Goal: Navigation & Orientation: Find specific page/section

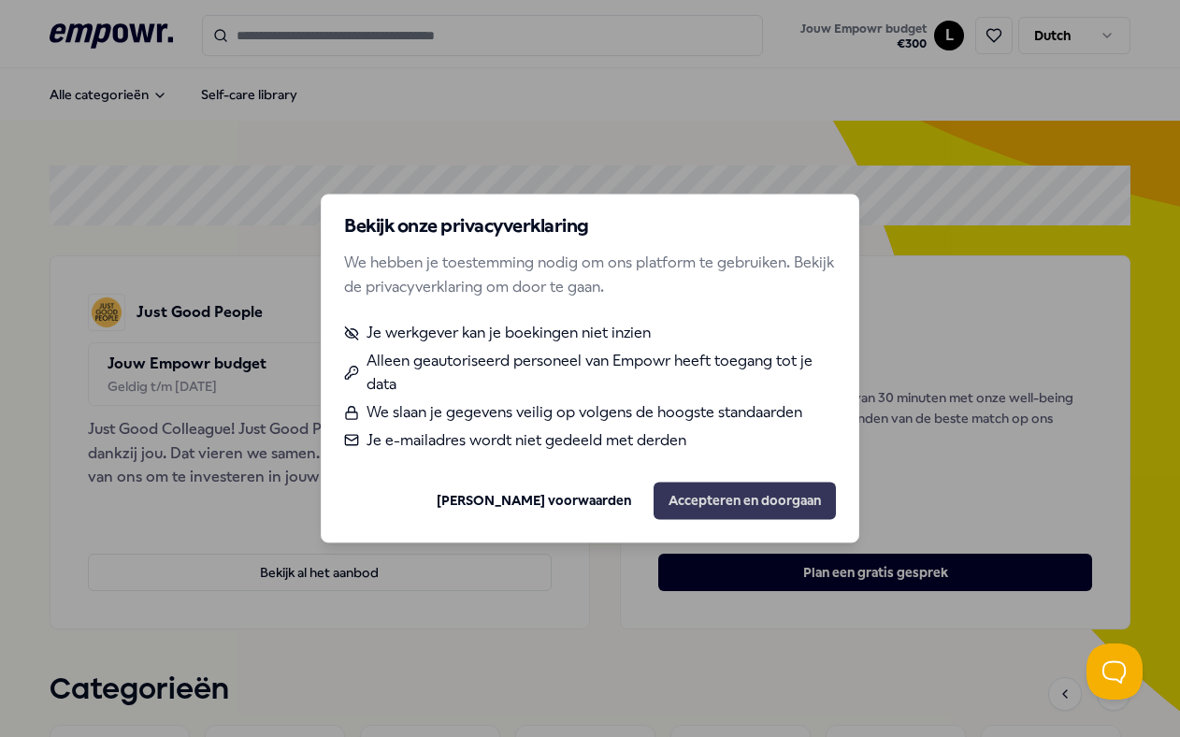
click at [692, 497] on button "Accepteren en doorgaan" at bounding box center [745, 501] width 182 height 37
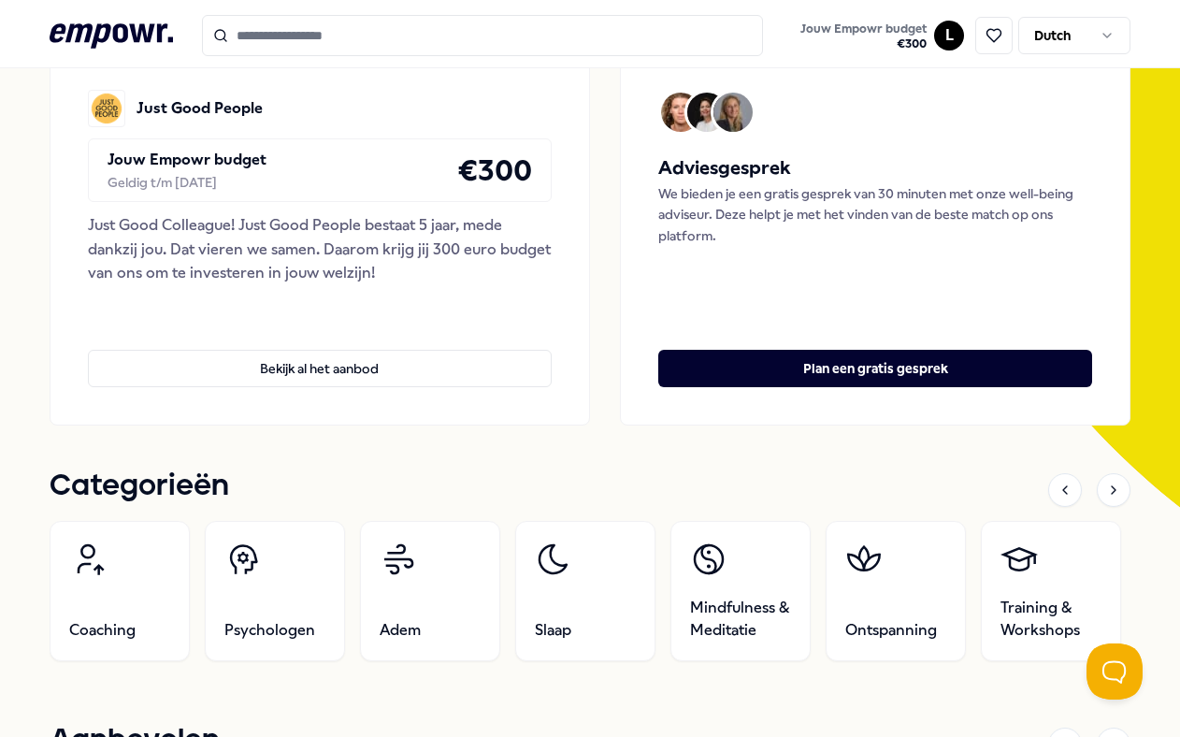
scroll to position [206, 0]
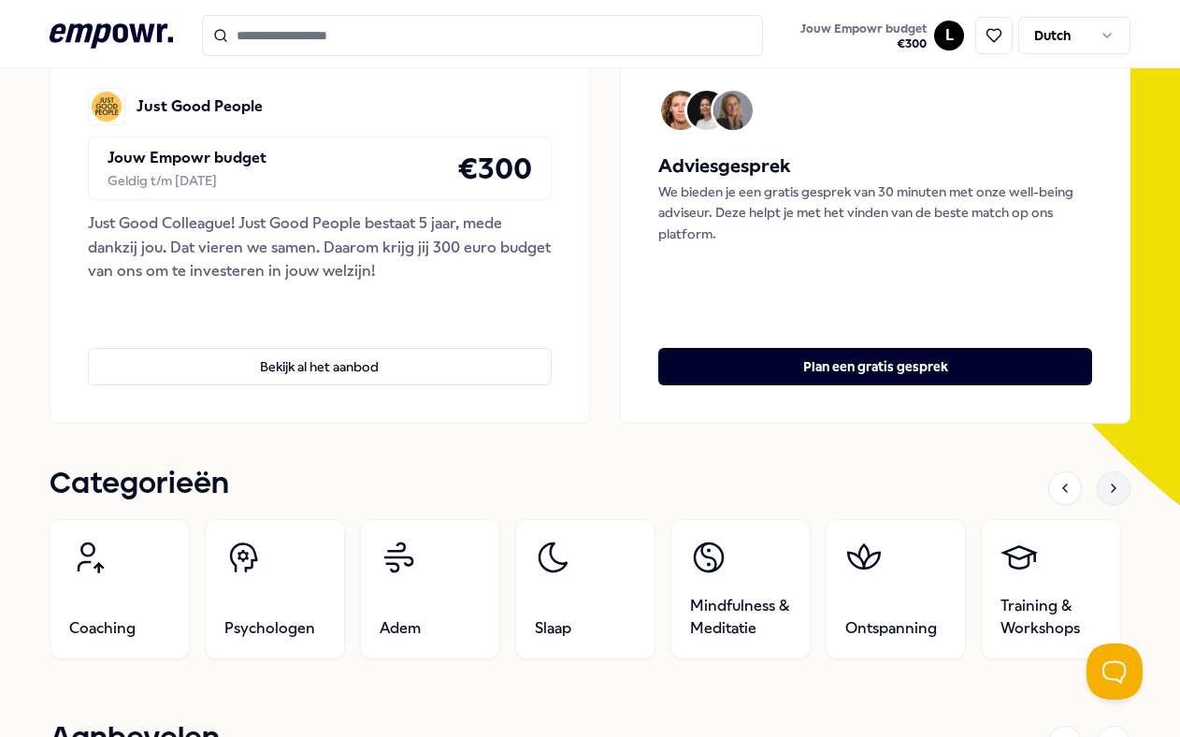
click at [1118, 497] on div at bounding box center [1114, 488] width 34 height 34
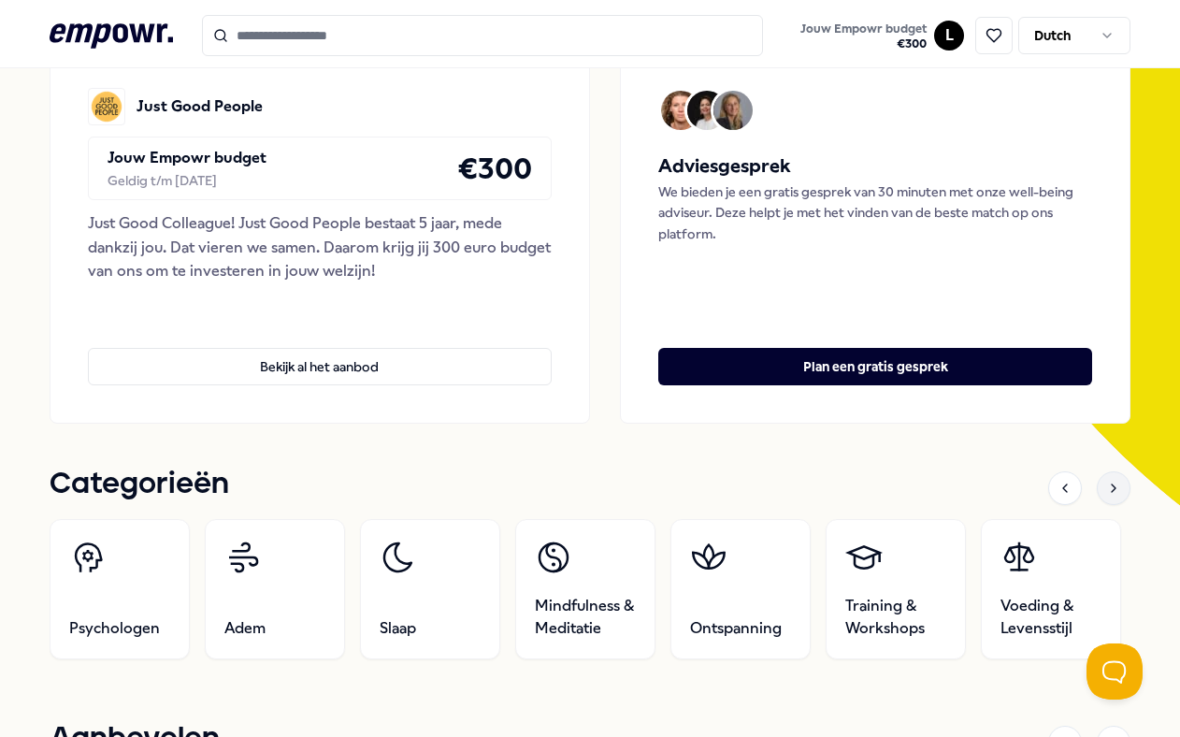
click at [1118, 497] on div at bounding box center [1114, 488] width 34 height 34
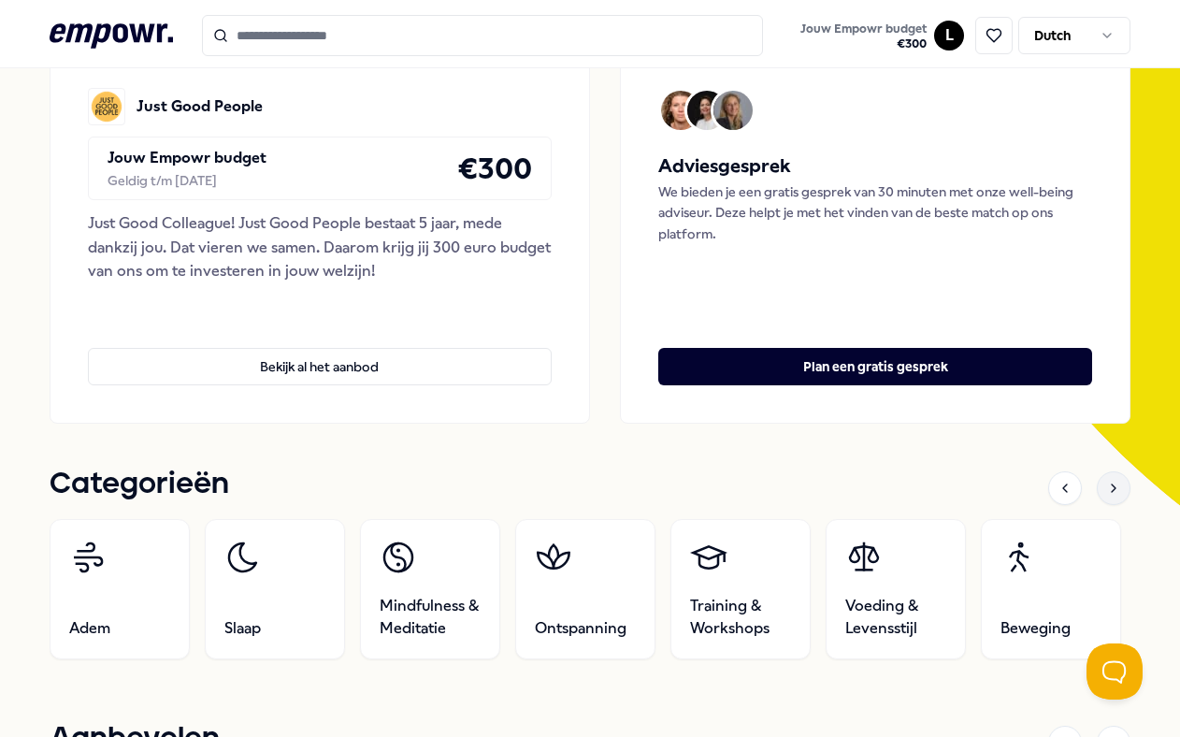
click at [1118, 497] on div at bounding box center [1114, 488] width 34 height 34
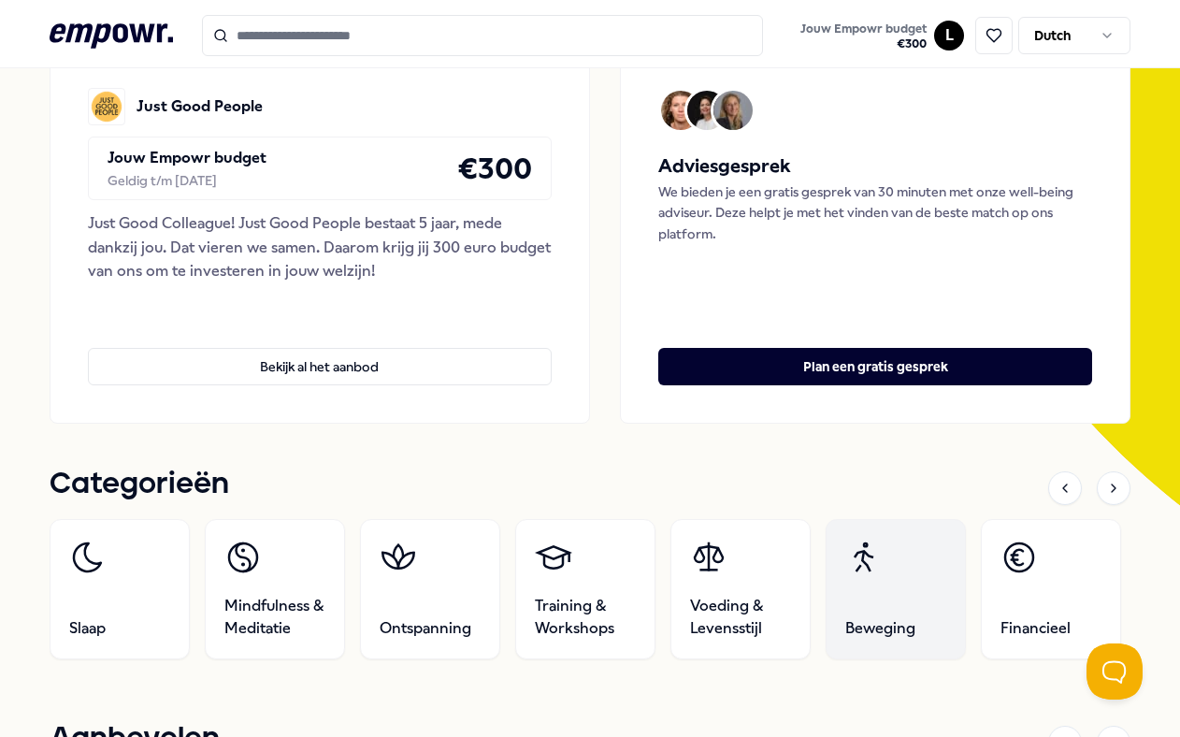
click at [869, 578] on link "Beweging" at bounding box center [896, 589] width 140 height 140
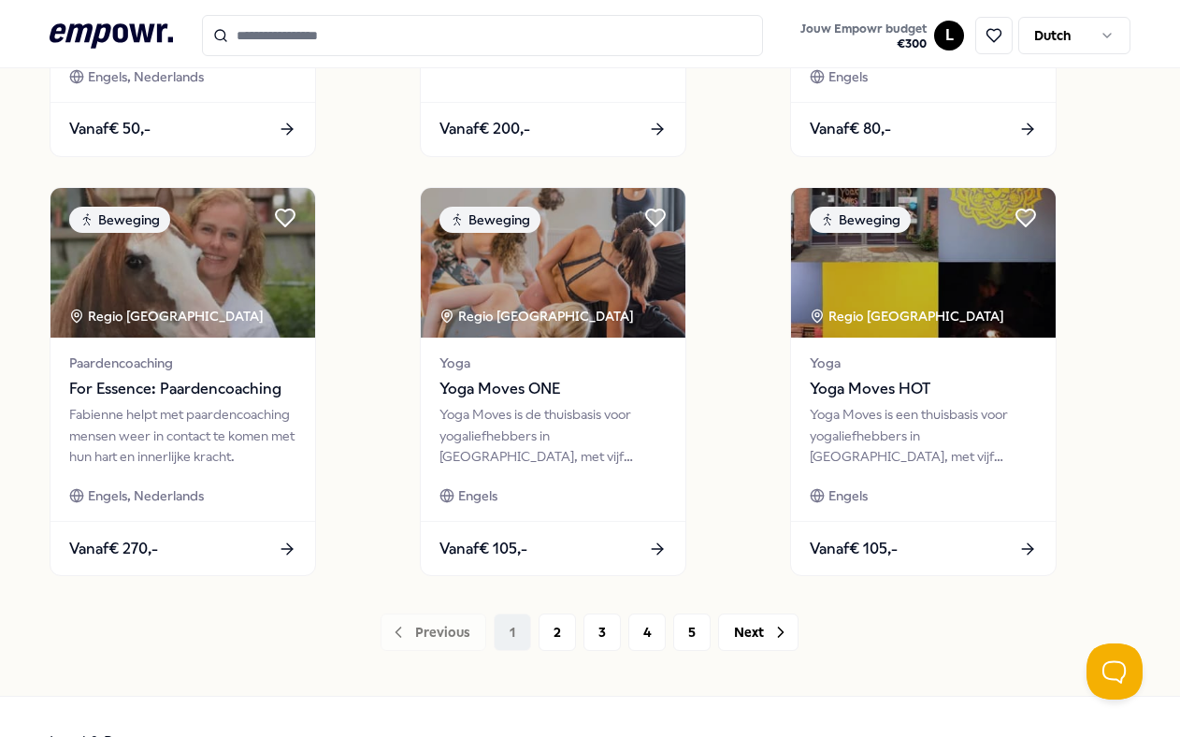
scroll to position [1352, 0]
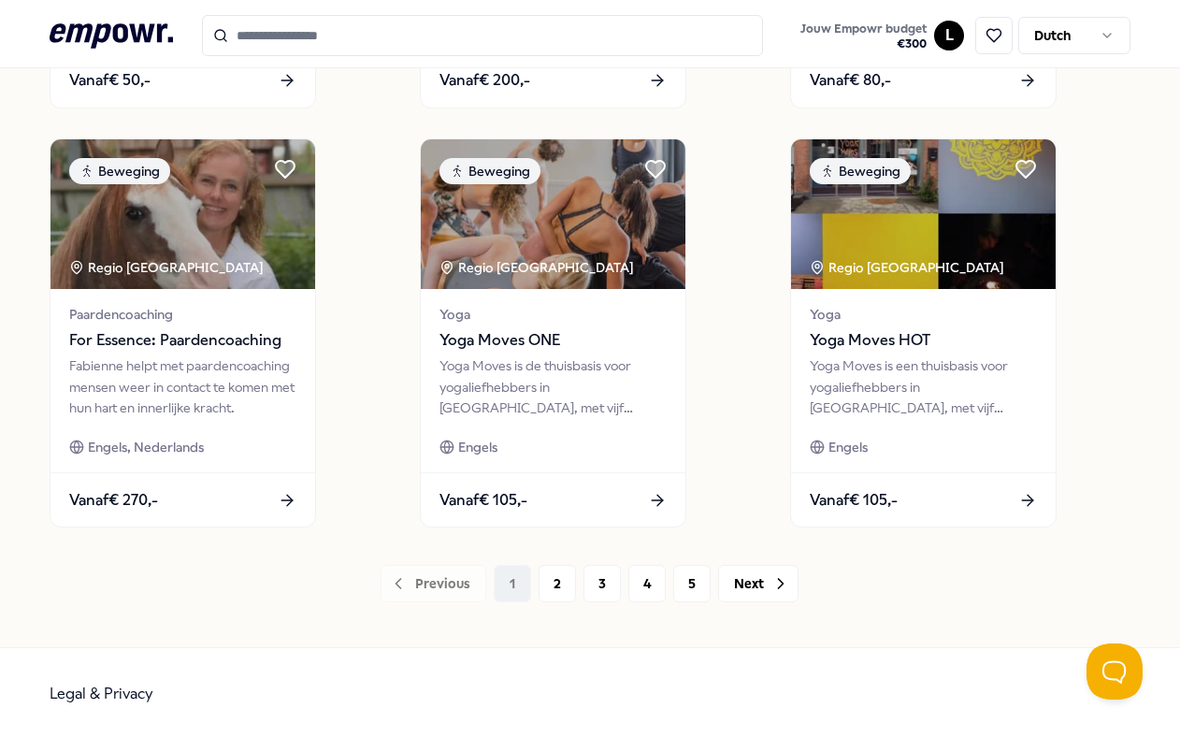
click at [323, 41] on input "Search for products, categories or subcategories" at bounding box center [482, 35] width 561 height 41
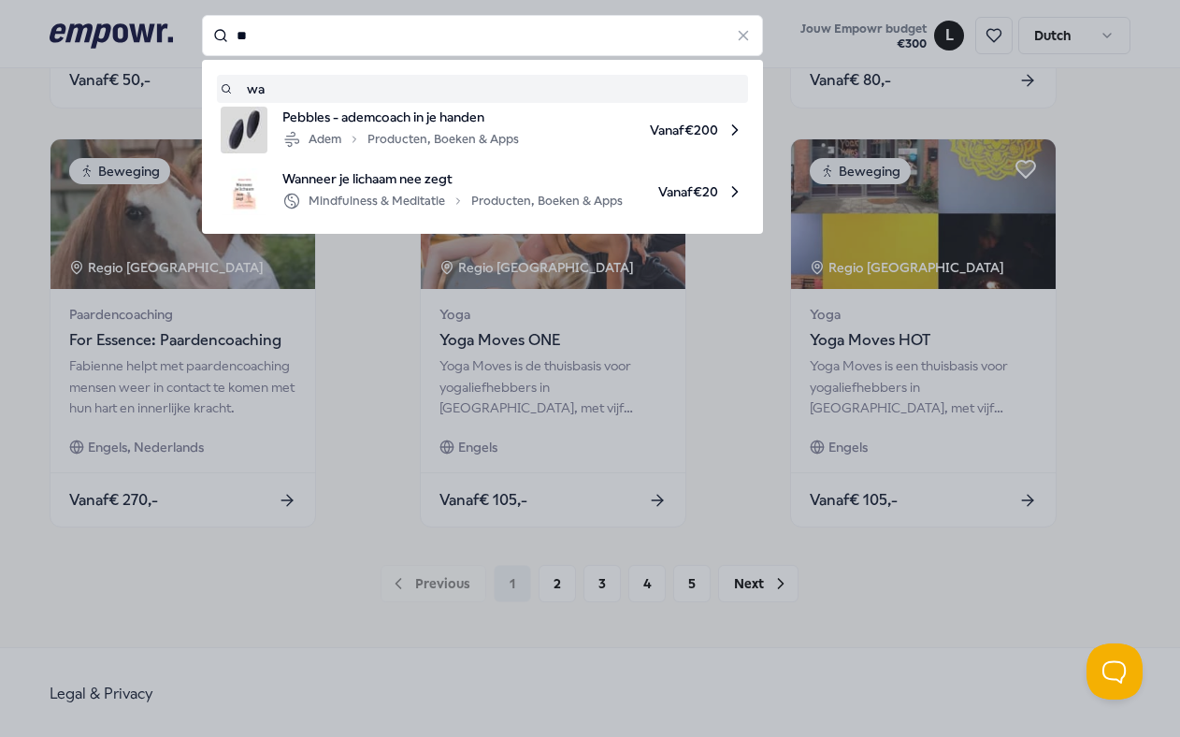
type input "*"
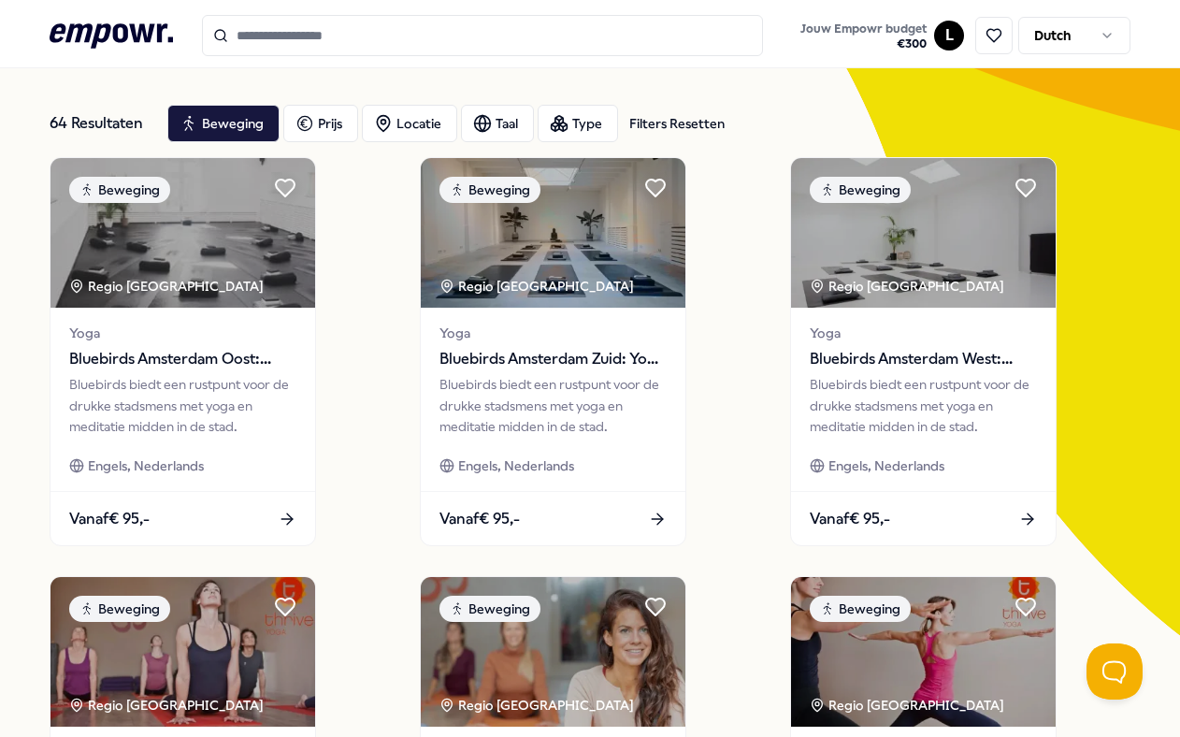
scroll to position [0, 0]
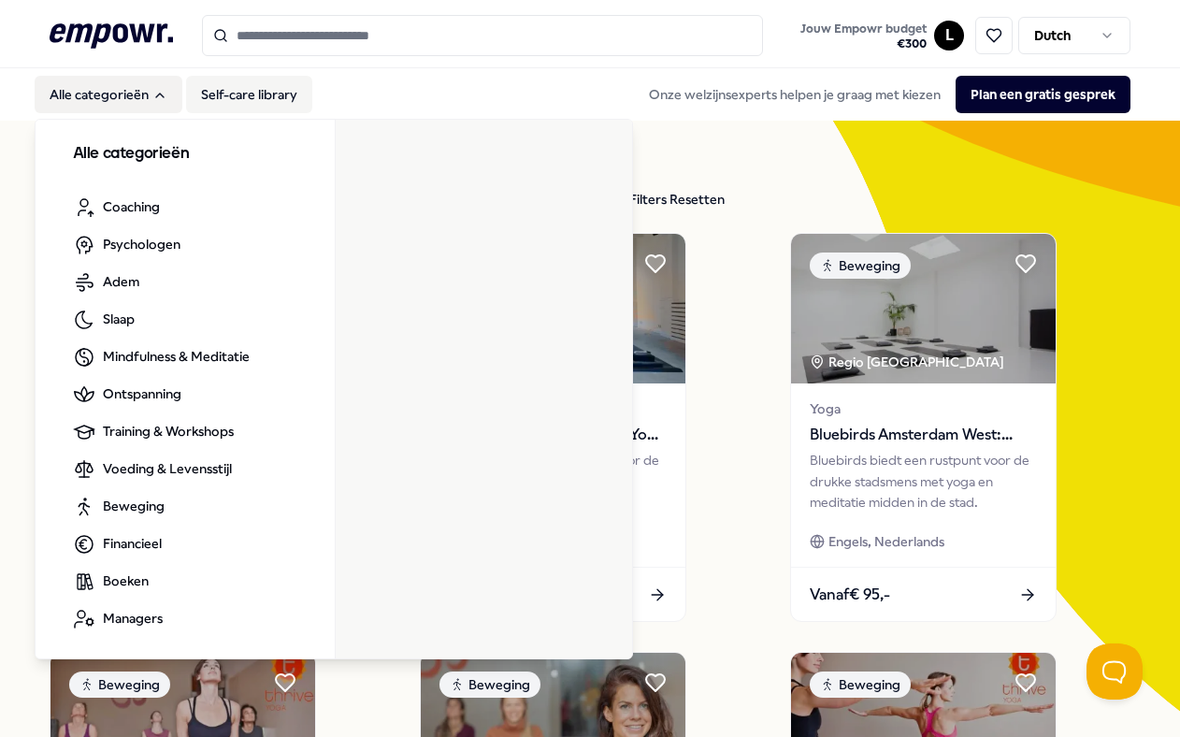
click at [227, 99] on link "Self-care library" at bounding box center [249, 94] width 126 height 37
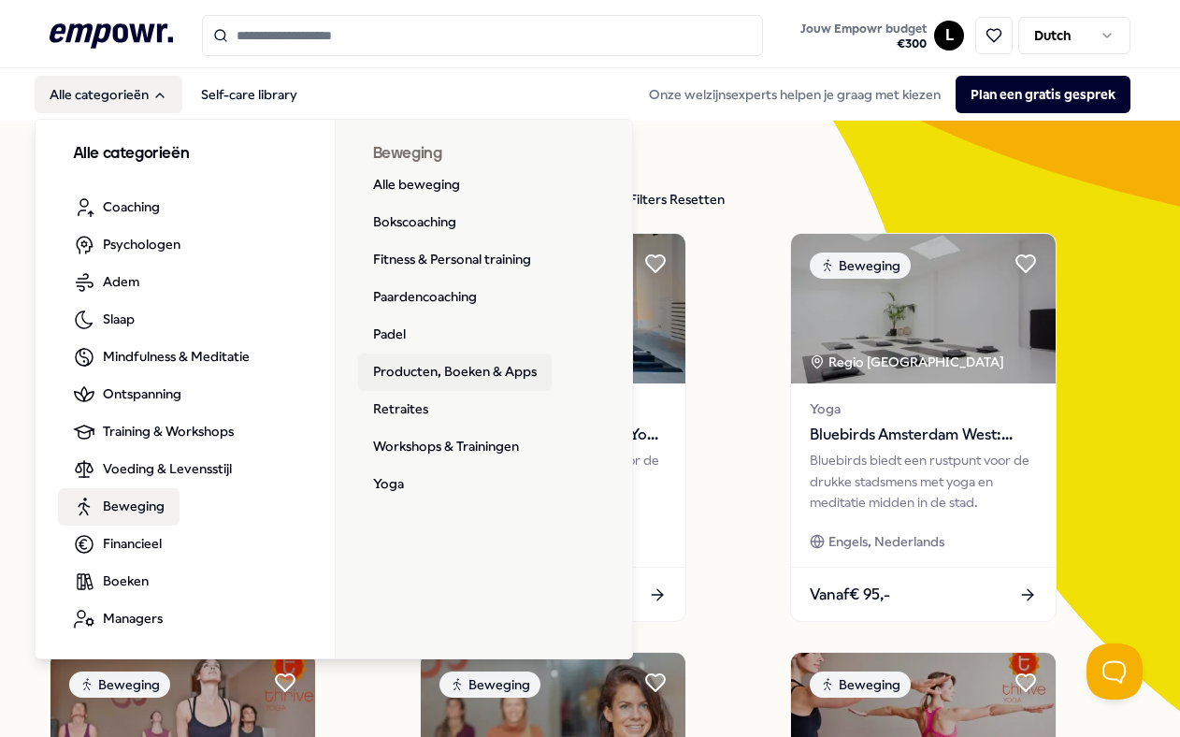
click at [437, 362] on link "Producten, Boeken & Apps" at bounding box center [455, 371] width 194 height 37
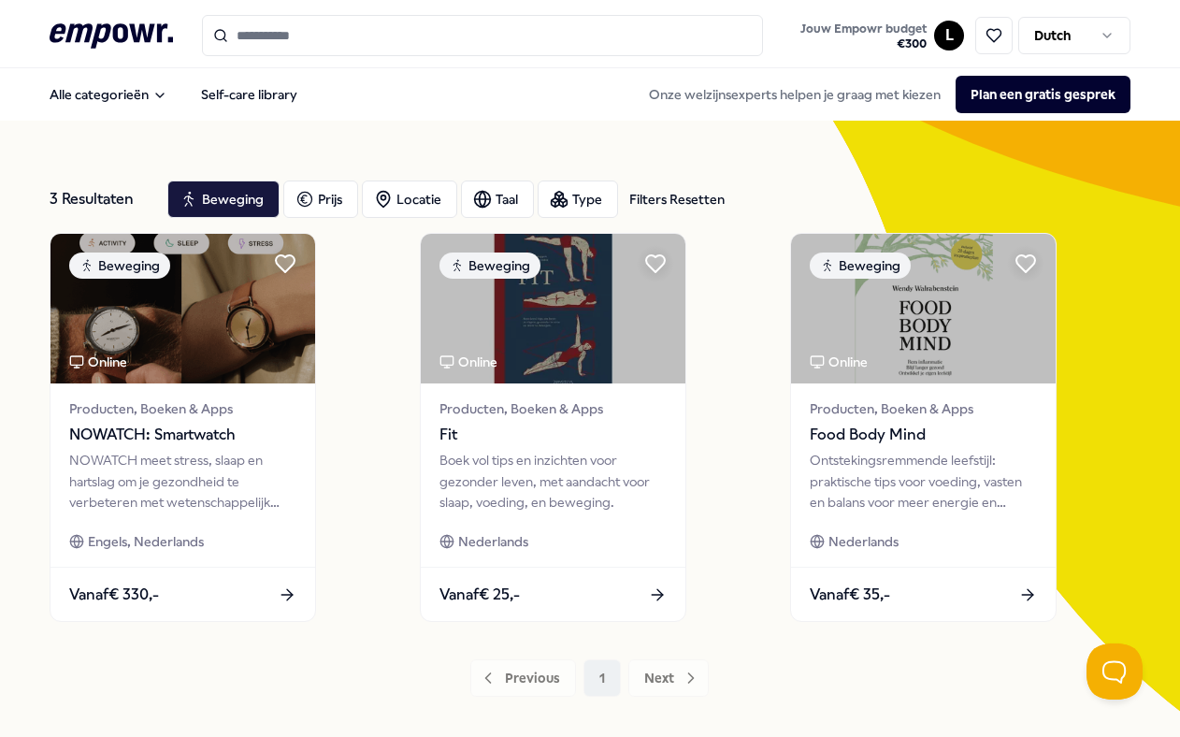
click at [139, 36] on icon at bounding box center [111, 35] width 123 height 24
